Goal: Find specific page/section

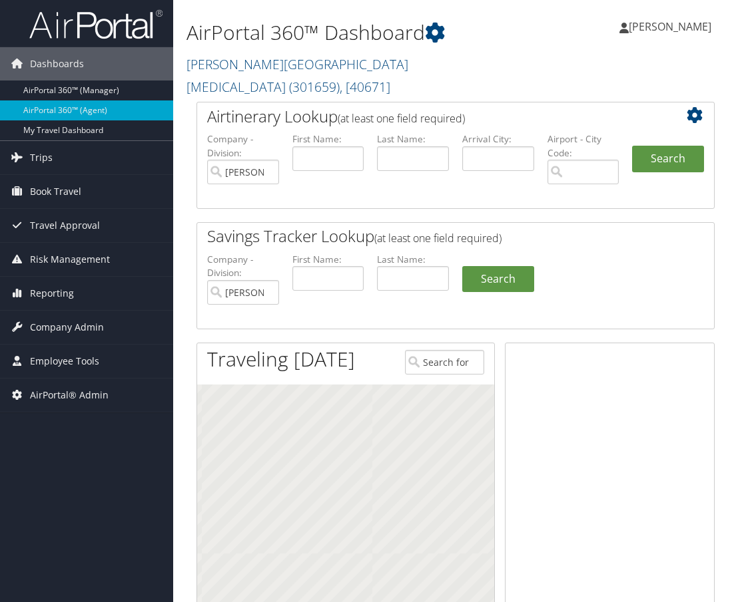
click at [252, 64] on link "Fred Hutchinson Cancer Center ( 301659 ) , [ 40671 ]" at bounding box center [297, 75] width 222 height 41
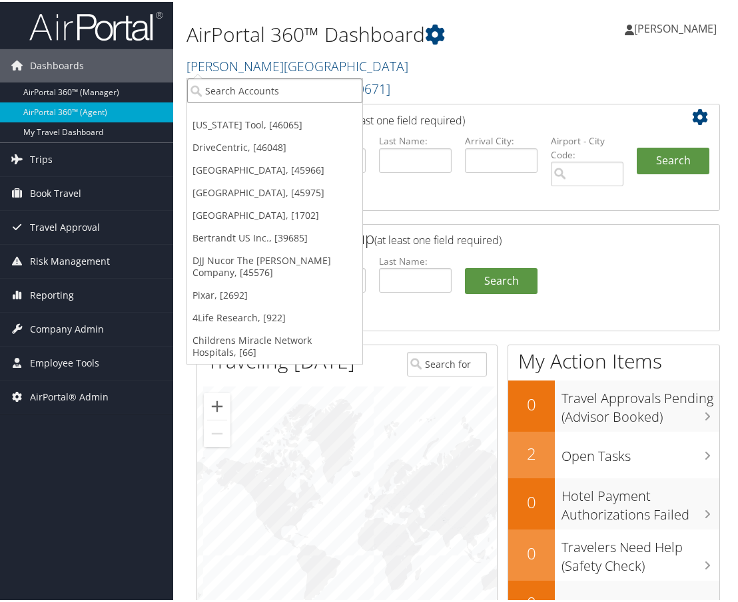
click at [269, 85] on input "search" at bounding box center [274, 89] width 175 height 25
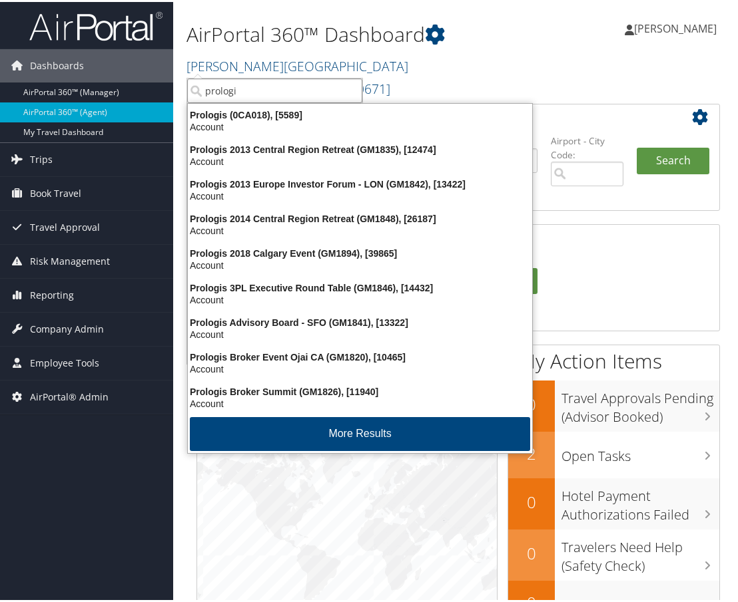
type input "prologis"
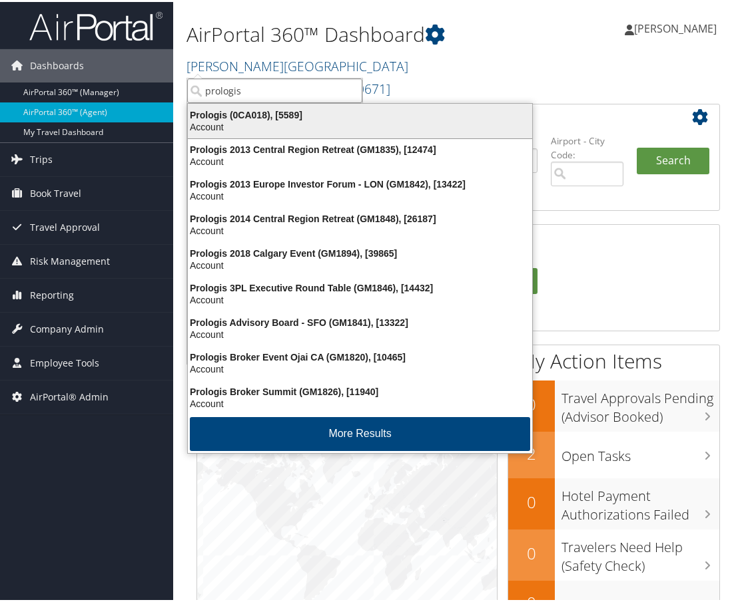
click at [272, 109] on div "Prologis (0CA018), [5589]" at bounding box center [360, 113] width 360 height 12
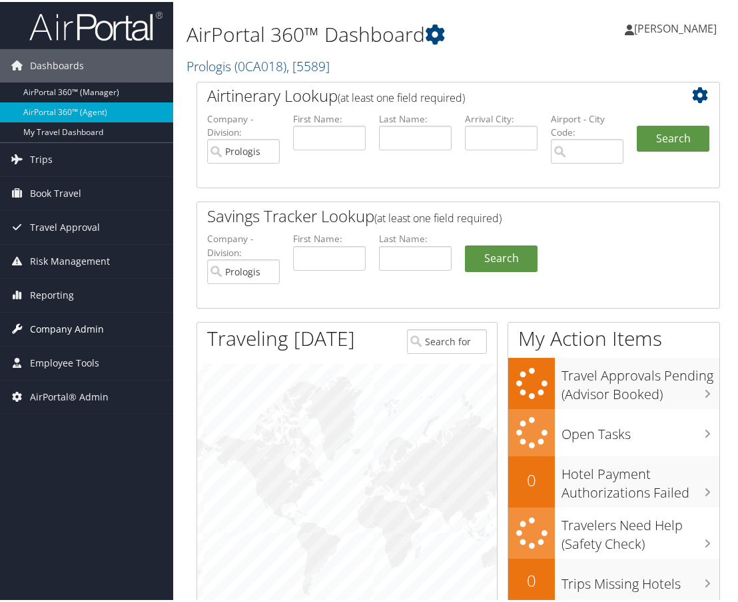
click at [82, 329] on span "Company Admin" at bounding box center [67, 327] width 74 height 33
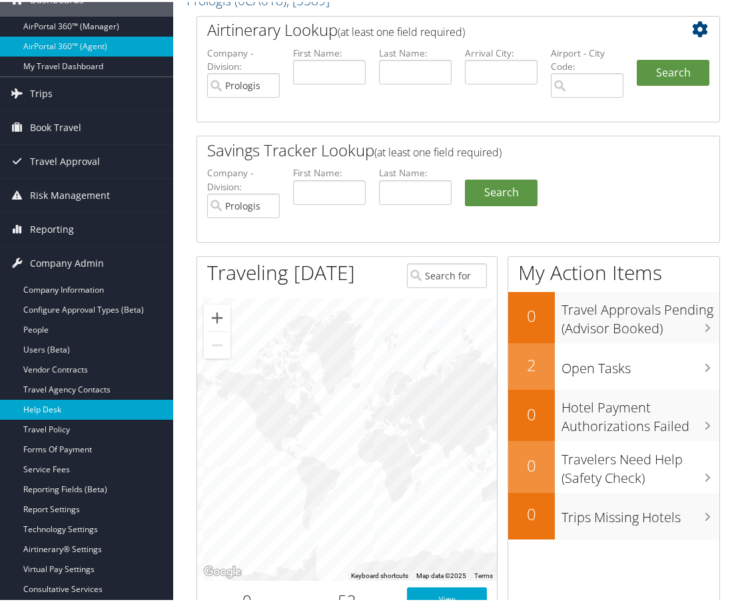
scroll to position [67, 0]
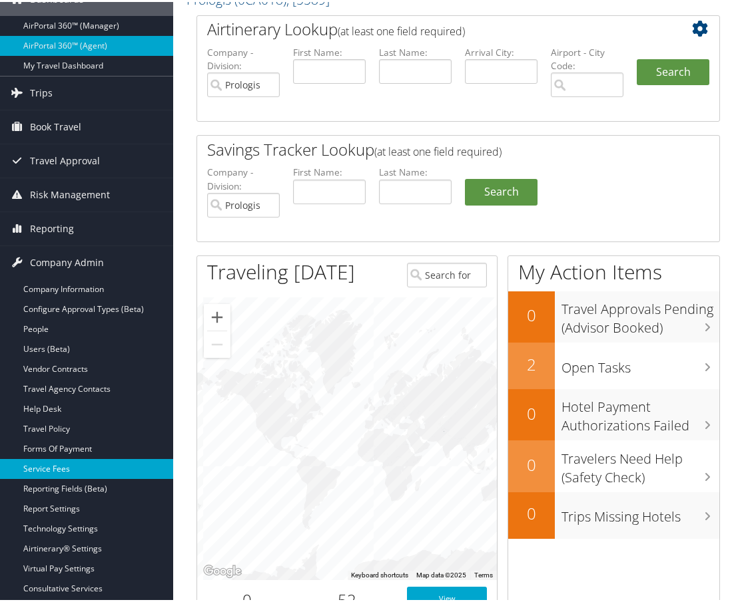
click at [79, 467] on link "Service Fees" at bounding box center [86, 467] width 173 height 20
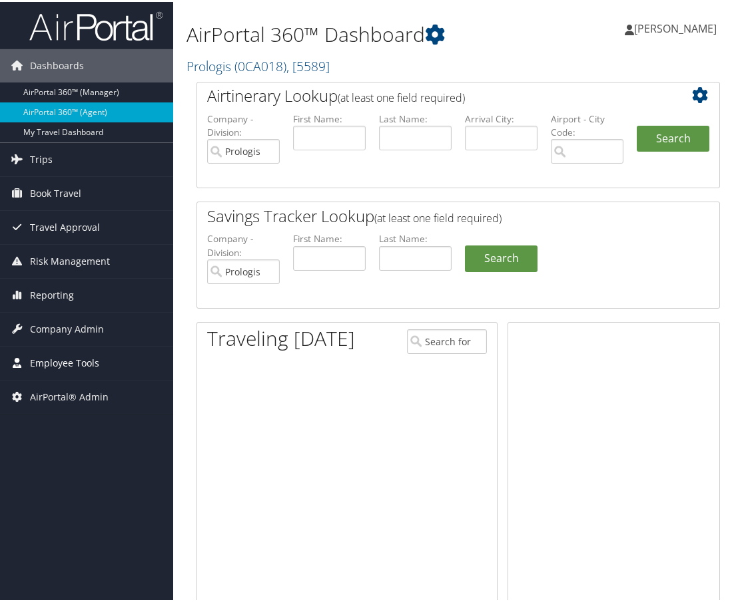
click at [87, 355] on span "Employee Tools" at bounding box center [64, 361] width 69 height 33
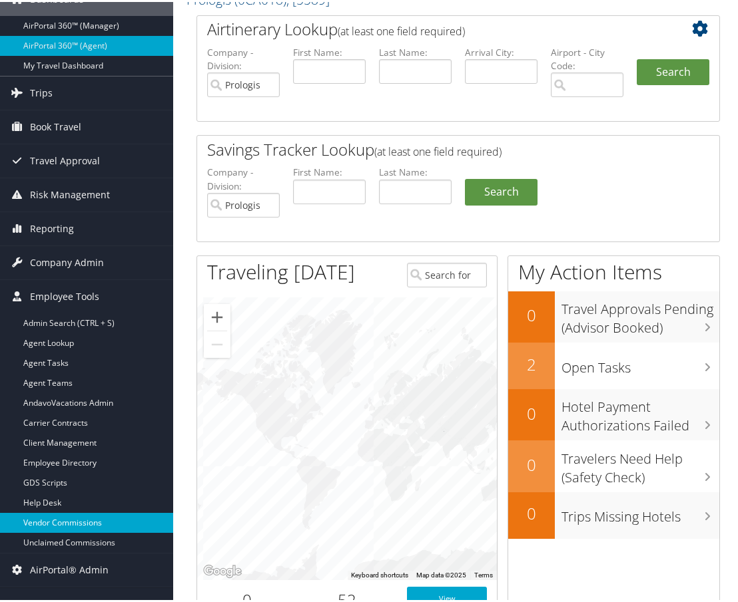
scroll to position [133, 0]
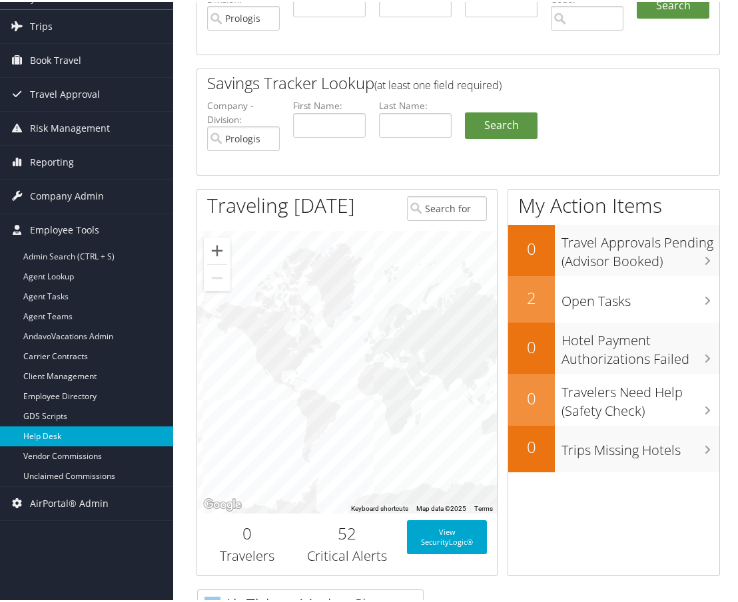
click at [62, 434] on link "Help Desk" at bounding box center [86, 435] width 173 height 20
